Goal: Task Accomplishment & Management: Use online tool/utility

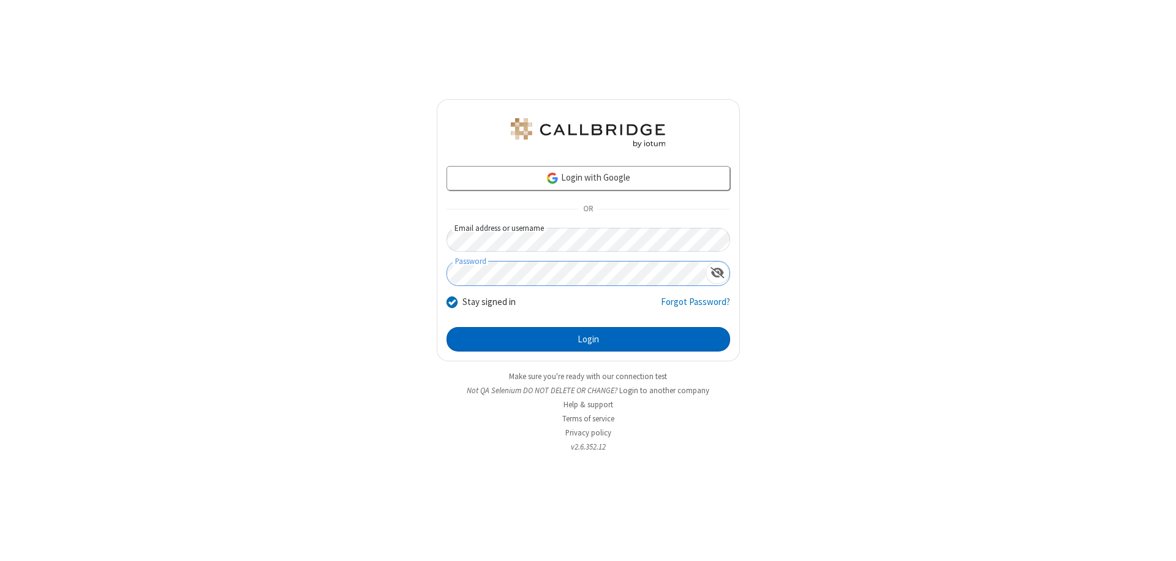
click at [588, 339] on button "Login" at bounding box center [587, 339] width 283 height 24
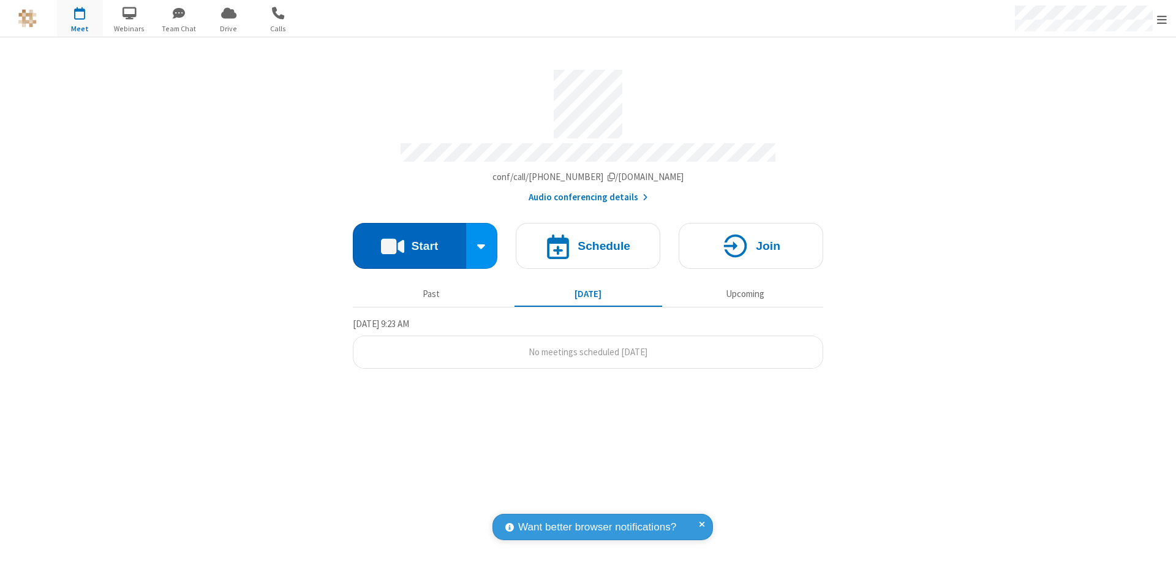
click at [409, 240] on button "Start" at bounding box center [409, 246] width 113 height 46
